Goal: Find specific page/section: Find specific page/section

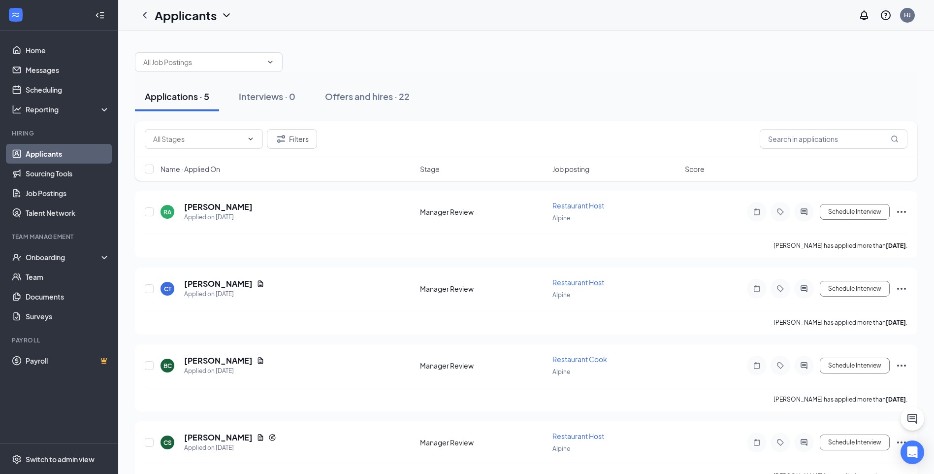
click at [222, 15] on icon "ChevronDown" at bounding box center [227, 15] width 12 height 12
click at [227, 15] on icon "ChevronDown" at bounding box center [227, 15] width 12 height 12
click at [250, 143] on span at bounding box center [204, 139] width 118 height 20
click at [256, 135] on span at bounding box center [204, 139] width 118 height 20
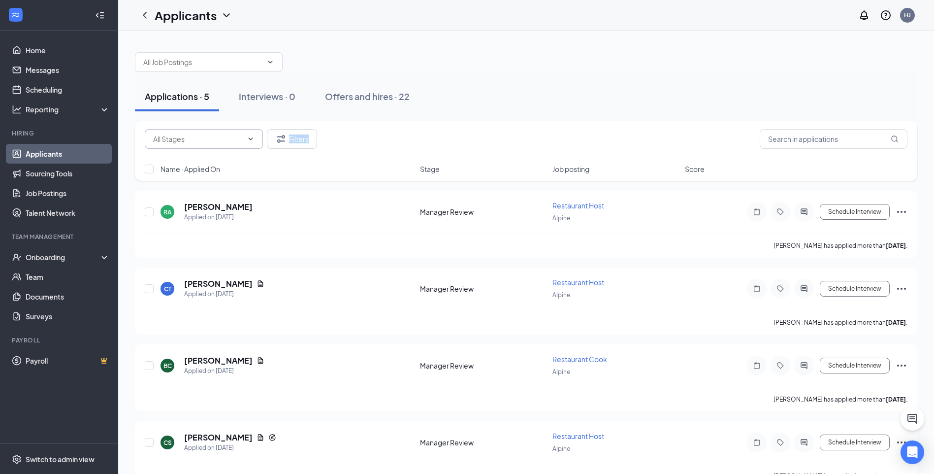
click at [256, 135] on span at bounding box center [204, 139] width 118 height 20
click at [248, 131] on span at bounding box center [204, 139] width 118 height 20
click at [293, 143] on button "Filters" at bounding box center [292, 139] width 50 height 20
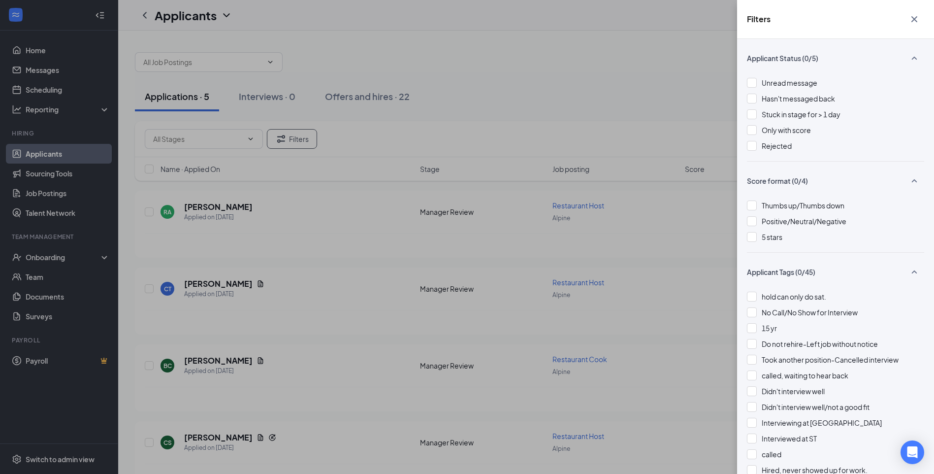
click at [506, 104] on div "Filters Applicant Status (0/5) Unread message Hasn't messaged back Stuck in sta…" at bounding box center [467, 237] width 934 height 474
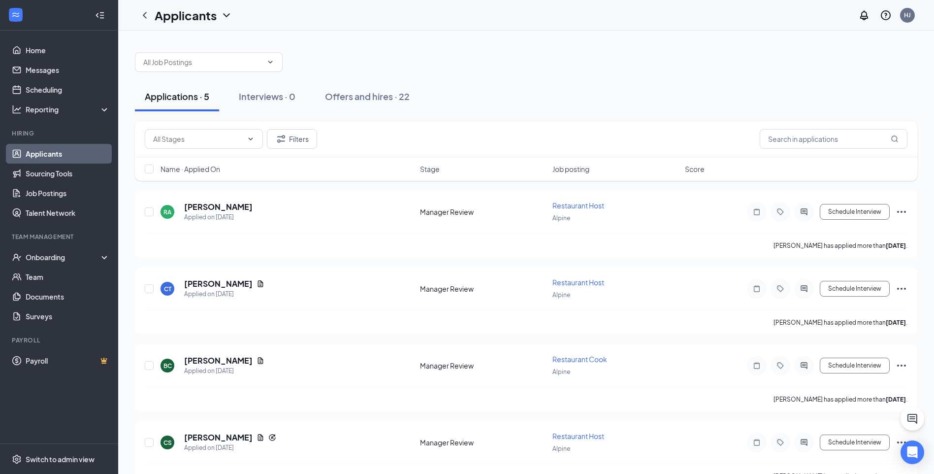
click at [219, 12] on div "Applicants" at bounding box center [194, 15] width 78 height 17
click at [211, 44] on link "Applicants" at bounding box center [214, 43] width 106 height 10
click at [299, 141] on button "Filters" at bounding box center [292, 139] width 50 height 20
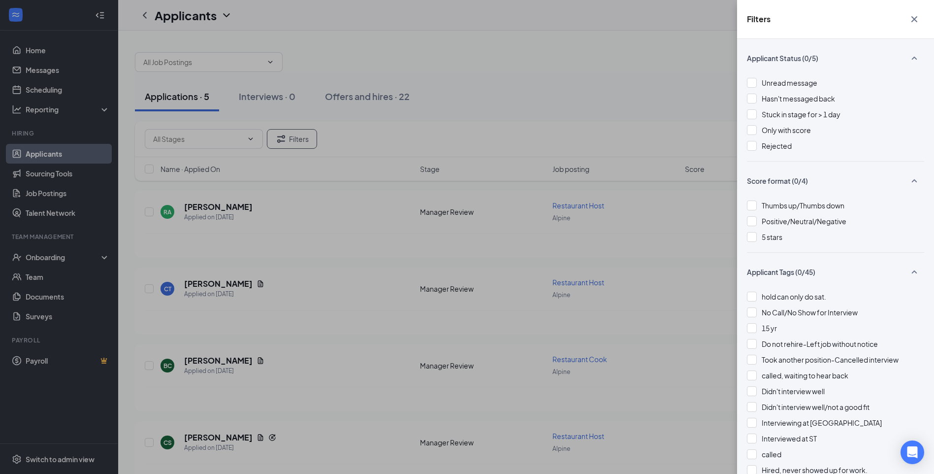
click at [919, 22] on icon "Cross" at bounding box center [915, 19] width 12 height 12
